Goal: Task Accomplishment & Management: Manage account settings

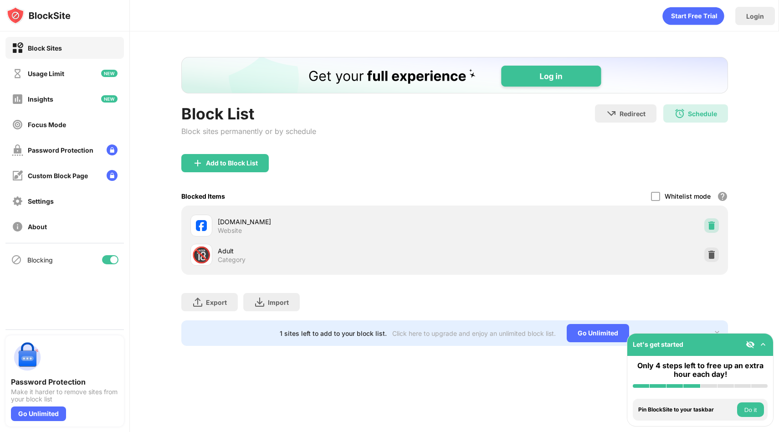
click at [706, 222] on div at bounding box center [711, 225] width 15 height 15
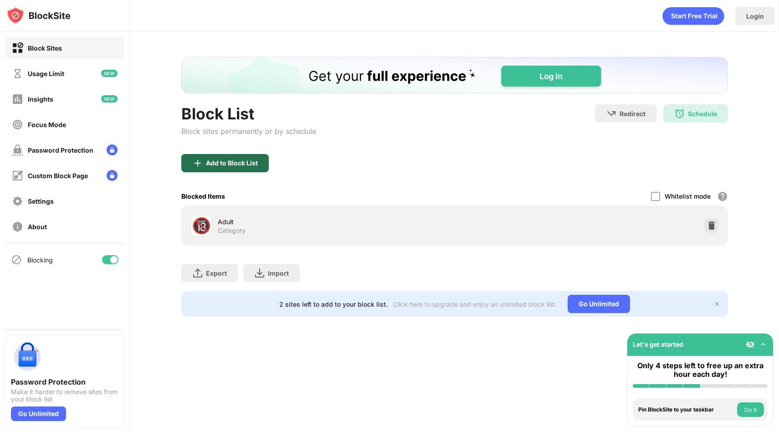
click at [256, 165] on div "Add to Block List" at bounding box center [232, 162] width 52 height 7
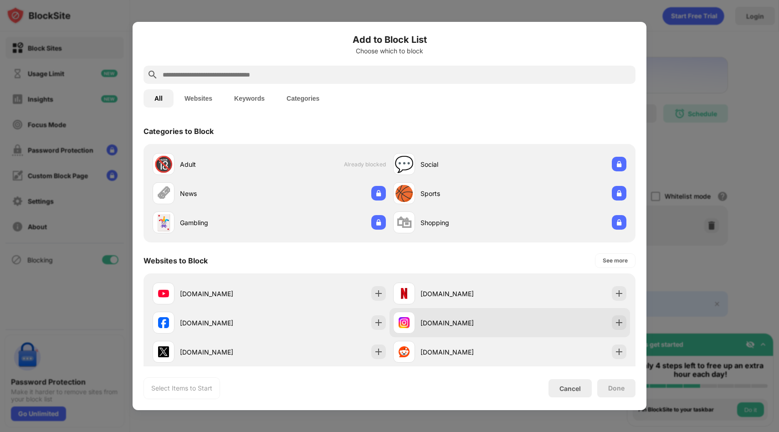
click at [546, 320] on div "[DOMAIN_NAME]" at bounding box center [509, 322] width 240 height 29
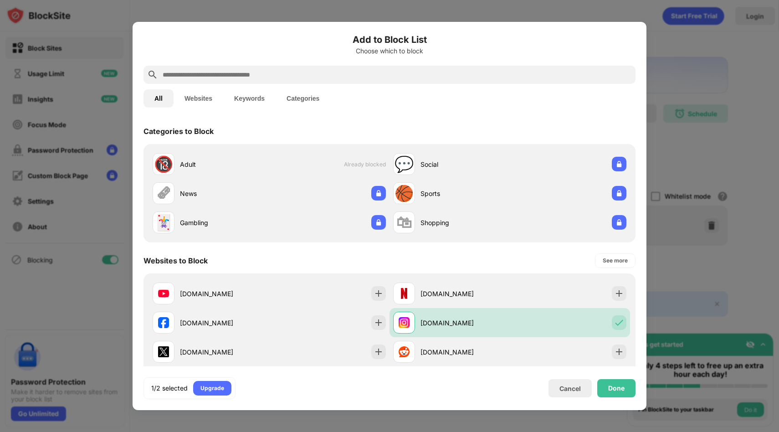
scroll to position [60, 0]
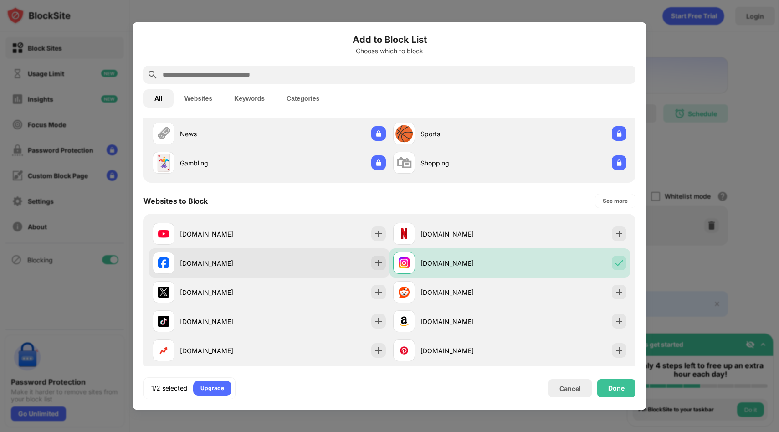
click at [305, 273] on div "[DOMAIN_NAME]" at bounding box center [269, 262] width 240 height 29
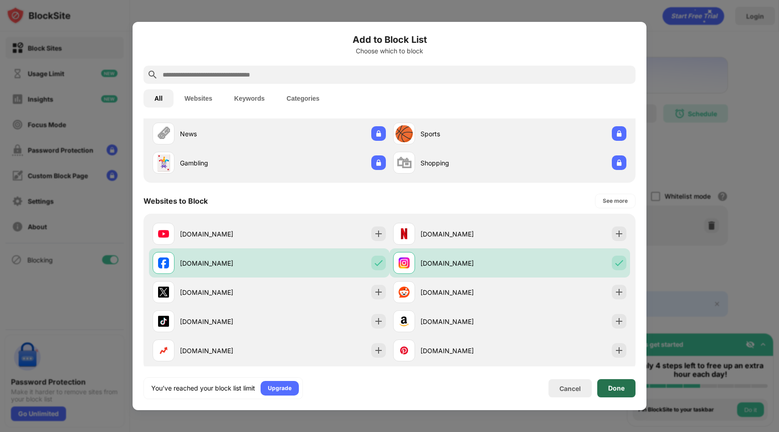
click at [609, 384] on div "Done" at bounding box center [616, 387] width 16 height 7
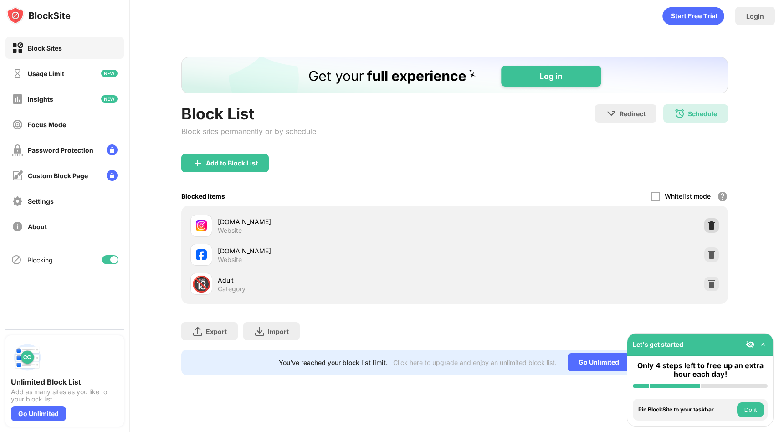
click at [715, 221] on img at bounding box center [711, 225] width 9 height 9
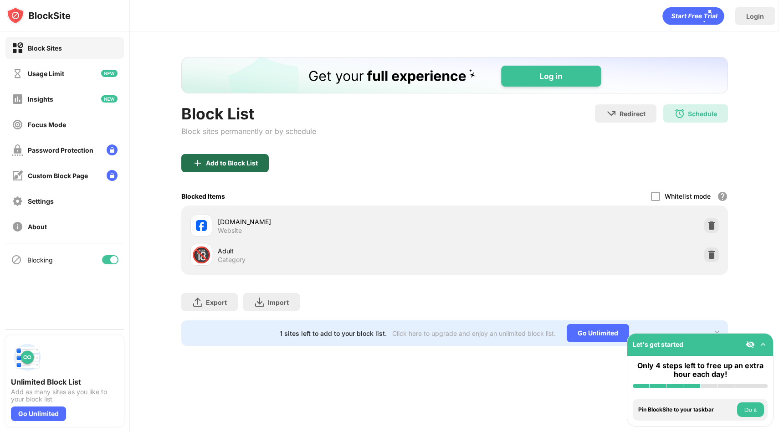
click at [261, 158] on div "Add to Block List" at bounding box center [224, 163] width 87 height 18
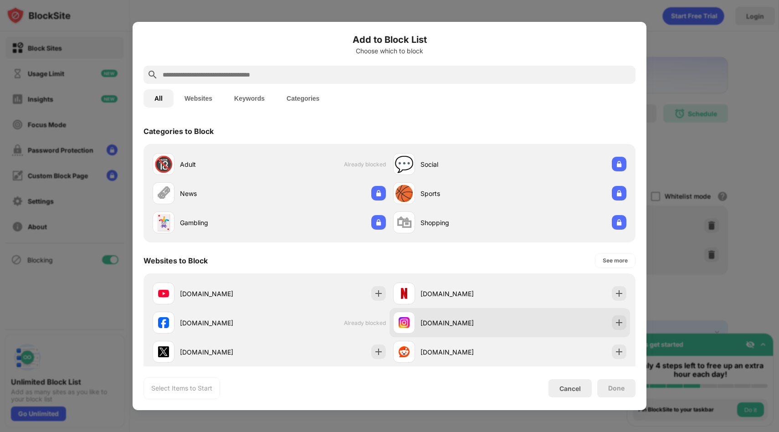
click at [536, 311] on div "[DOMAIN_NAME]" at bounding box center [509, 322] width 240 height 29
